Goal: Check status: Check status

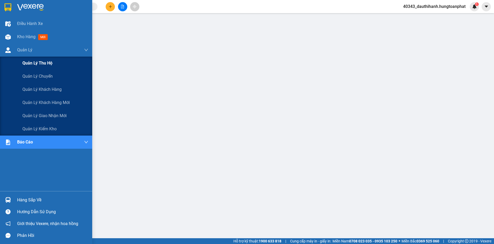
click at [45, 66] on span "Quản lý thu hộ" at bounding box center [37, 63] width 30 height 7
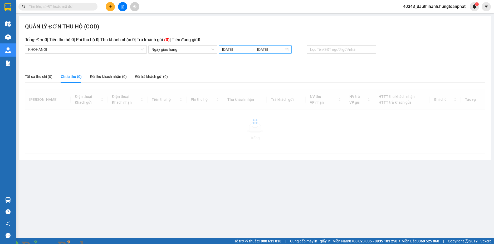
click at [244, 50] on input "[DATE]" at bounding box center [235, 50] width 27 height 6
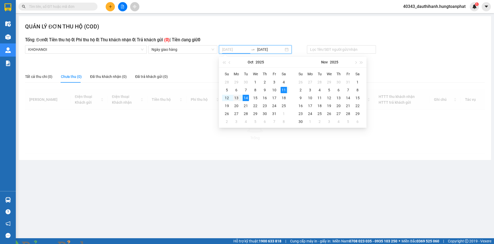
type input "[DATE]"
click at [236, 98] on div "13" at bounding box center [236, 98] width 6 height 6
type input "[DATE]"
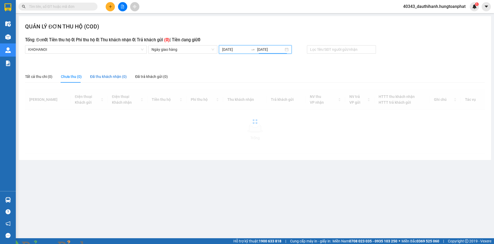
click at [111, 76] on div "Đã thu khách nhận (0)" at bounding box center [108, 77] width 37 height 6
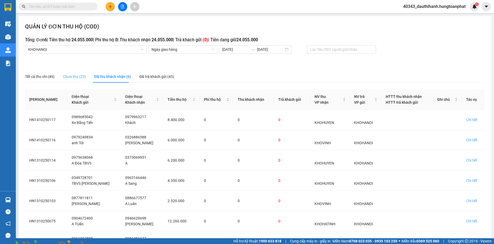
click at [69, 73] on div "Chưa thu (23)" at bounding box center [74, 77] width 23 height 12
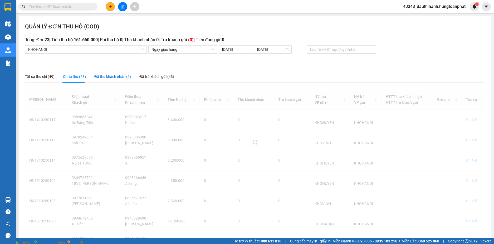
click at [109, 76] on div "Đã thu khách nhận (6)" at bounding box center [112, 77] width 37 height 6
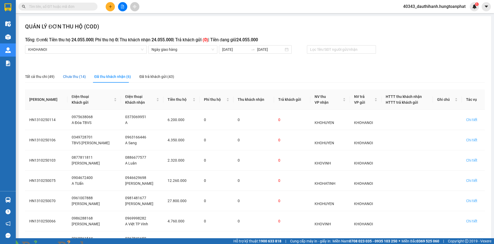
drag, startPoint x: 78, startPoint y: 77, endPoint x: 104, endPoint y: 79, distance: 25.9
click at [78, 77] on div "Chưa thu (14)" at bounding box center [74, 77] width 23 height 6
click at [104, 79] on div "Đã thu khách nhận (6)" at bounding box center [112, 77] width 37 height 6
